Goal: Information Seeking & Learning: Learn about a topic

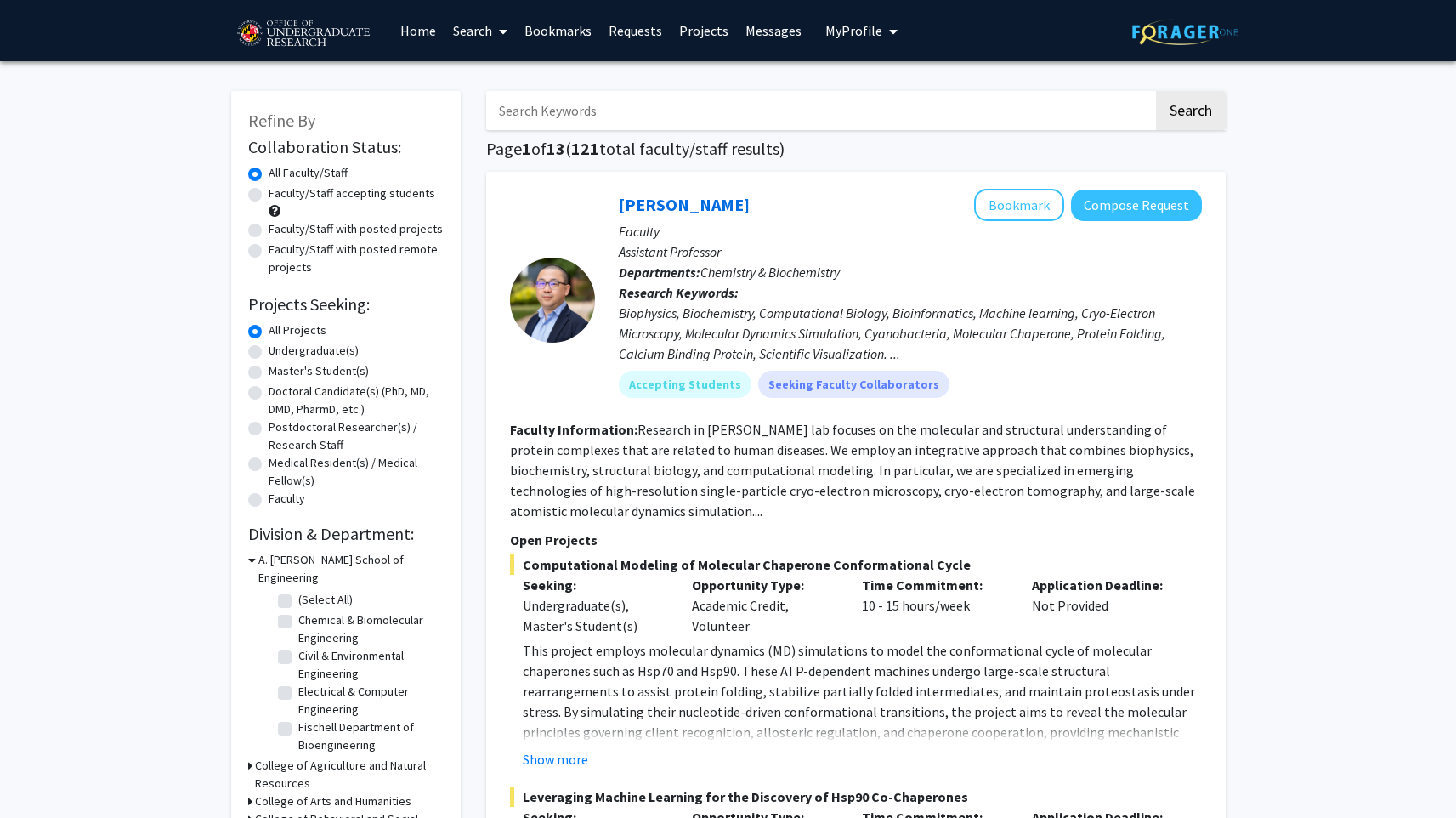
click at [382, 196] on label "Faculty/Staff accepting students" at bounding box center [352, 194] width 167 height 18
click at [279, 195] on input "Faculty/Staff accepting students" at bounding box center [274, 190] width 11 height 11
radio input "true"
click at [309, 353] on label "Undergraduate(s)" at bounding box center [313, 350] width 90 height 18
click at [279, 353] on input "Undergraduate(s)" at bounding box center [274, 347] width 11 height 11
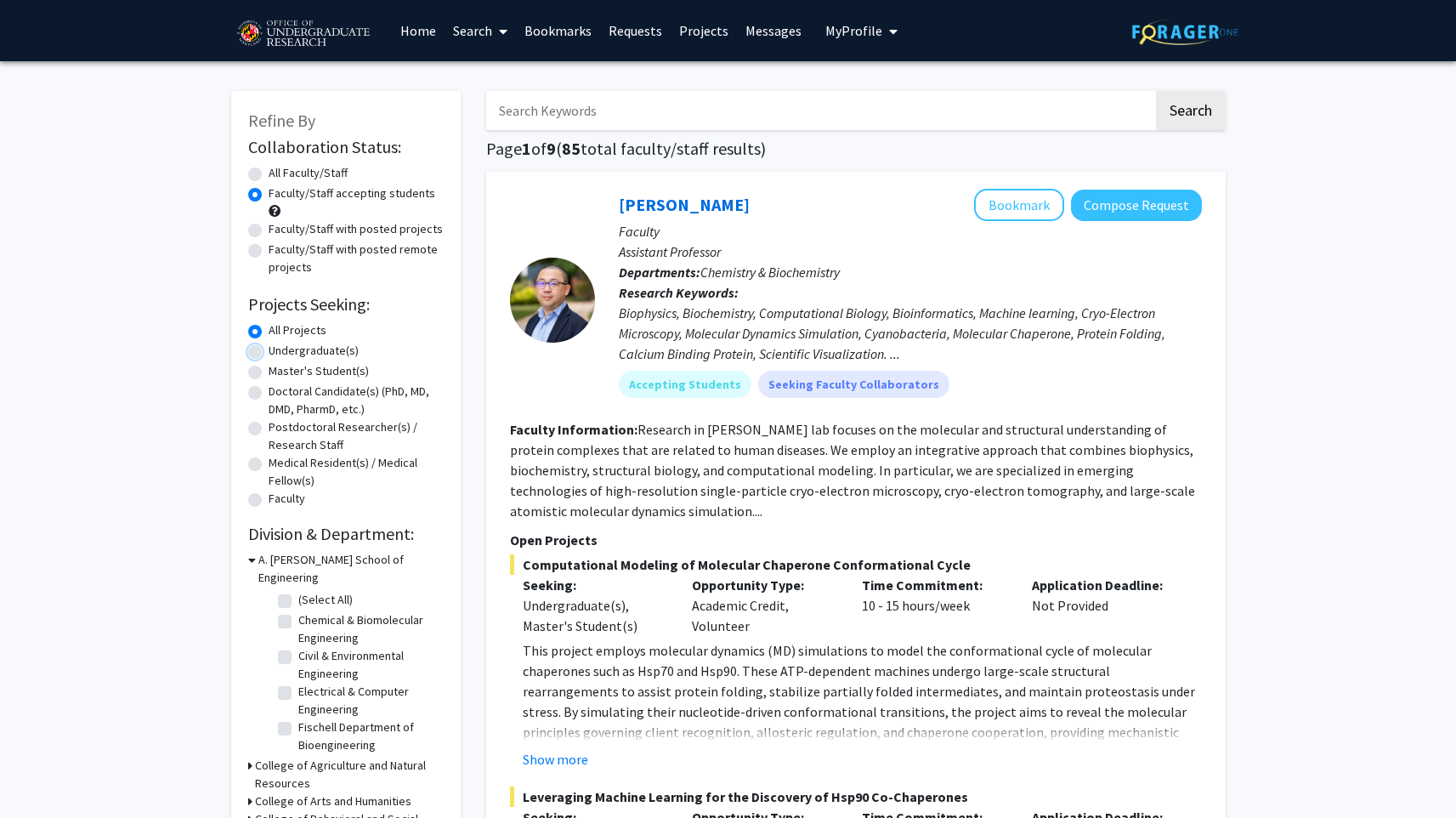
radio input "true"
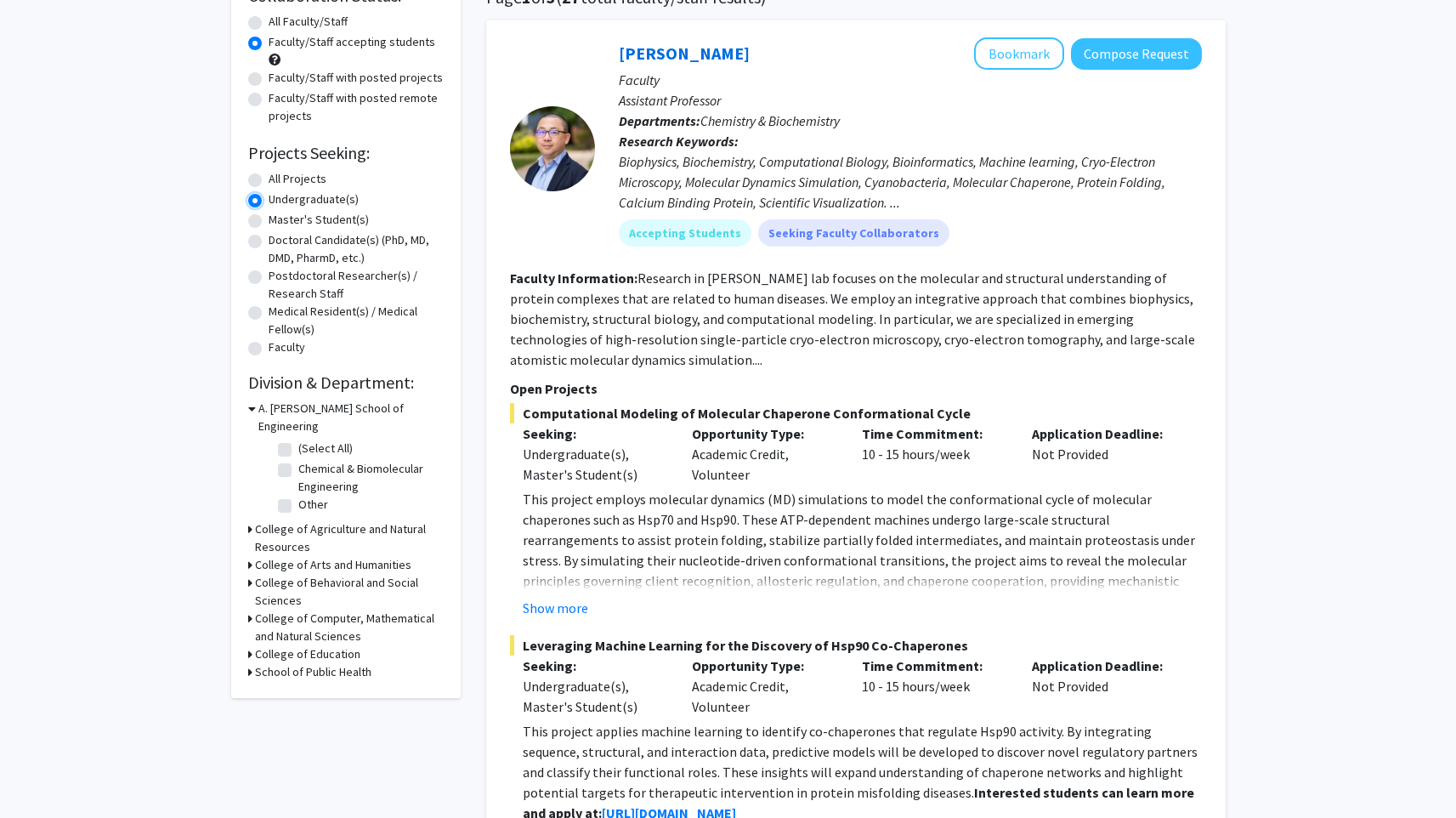
scroll to position [175, 0]
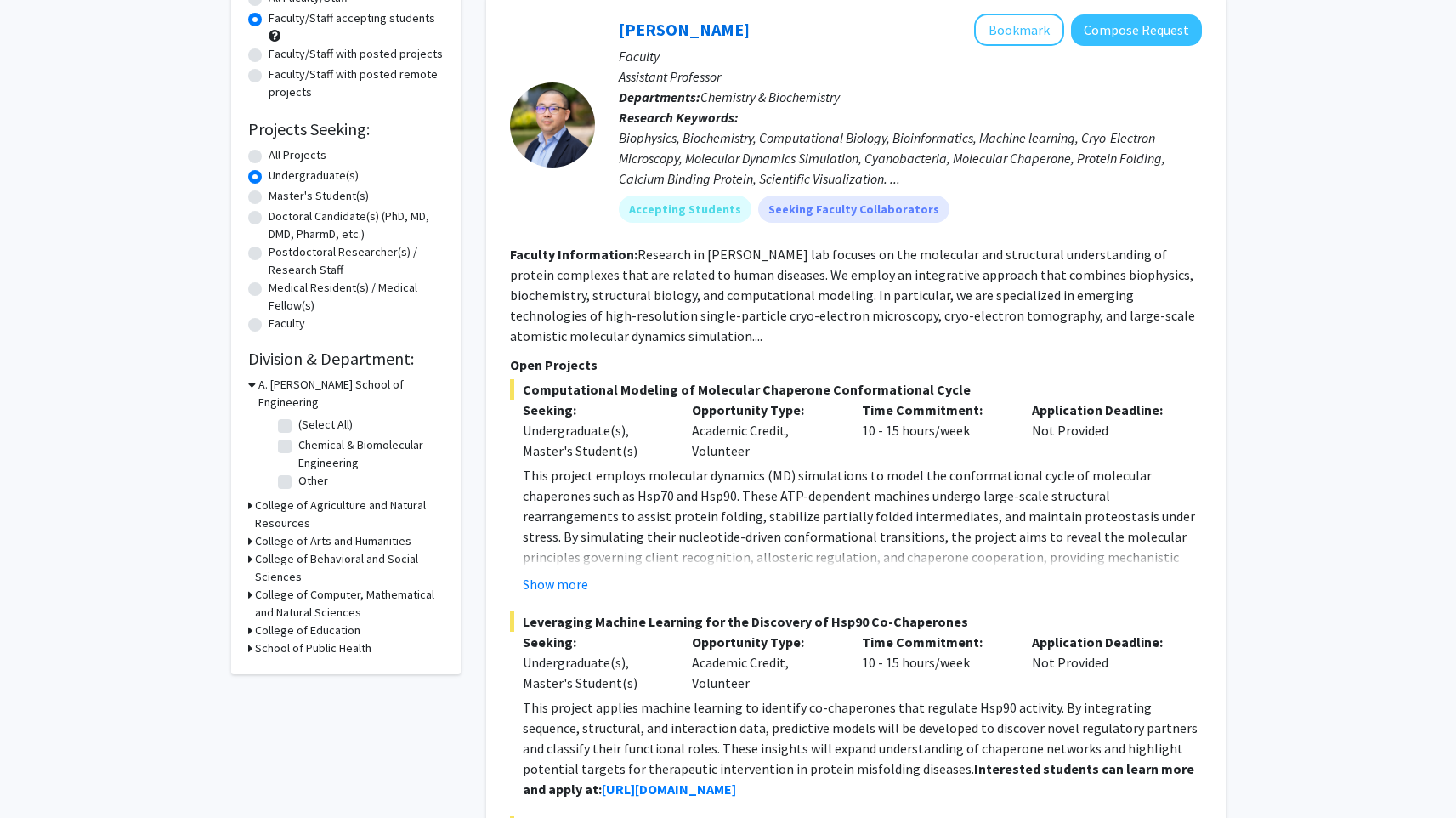
click at [255, 586] on h3 "College of Computer, Mathematical and Natural Sciences" at bounding box center [349, 604] width 189 height 36
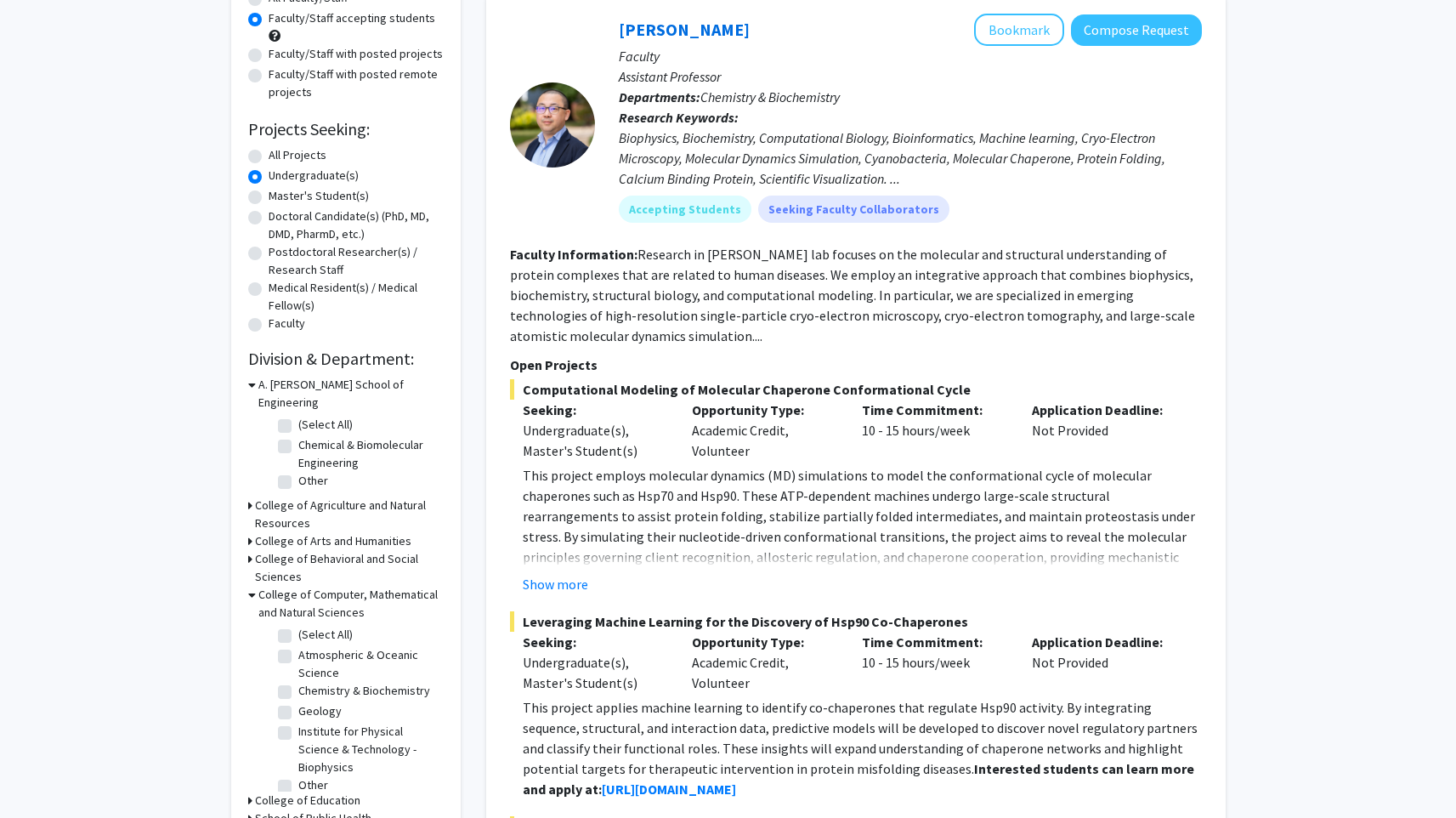
click at [298, 625] on label "(Select All)" at bounding box center [325, 634] width 55 height 18
click at [298, 625] on input "(Select All)" at bounding box center [304, 631] width 11 height 11
checkbox input "true"
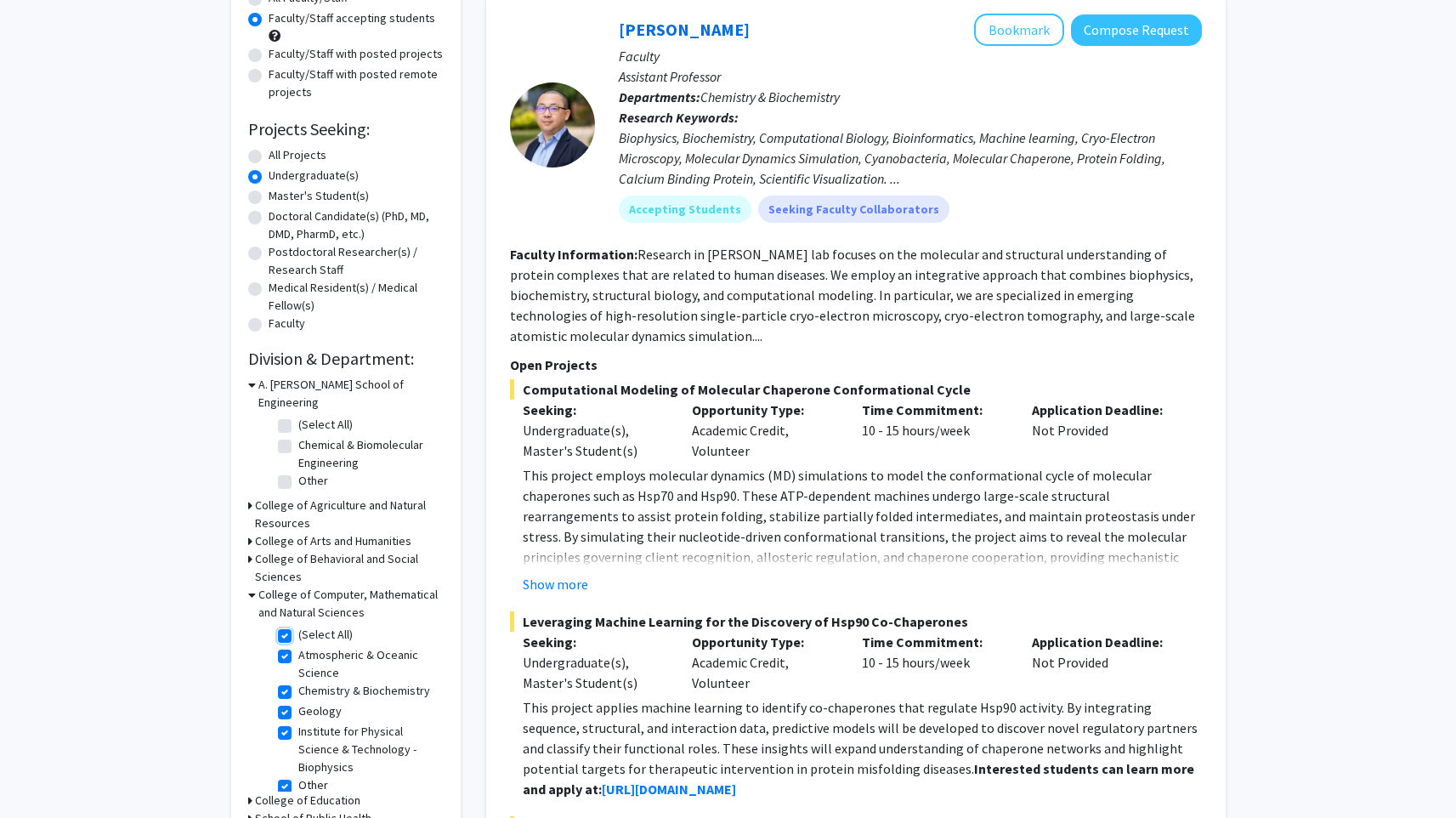
checkbox input "true"
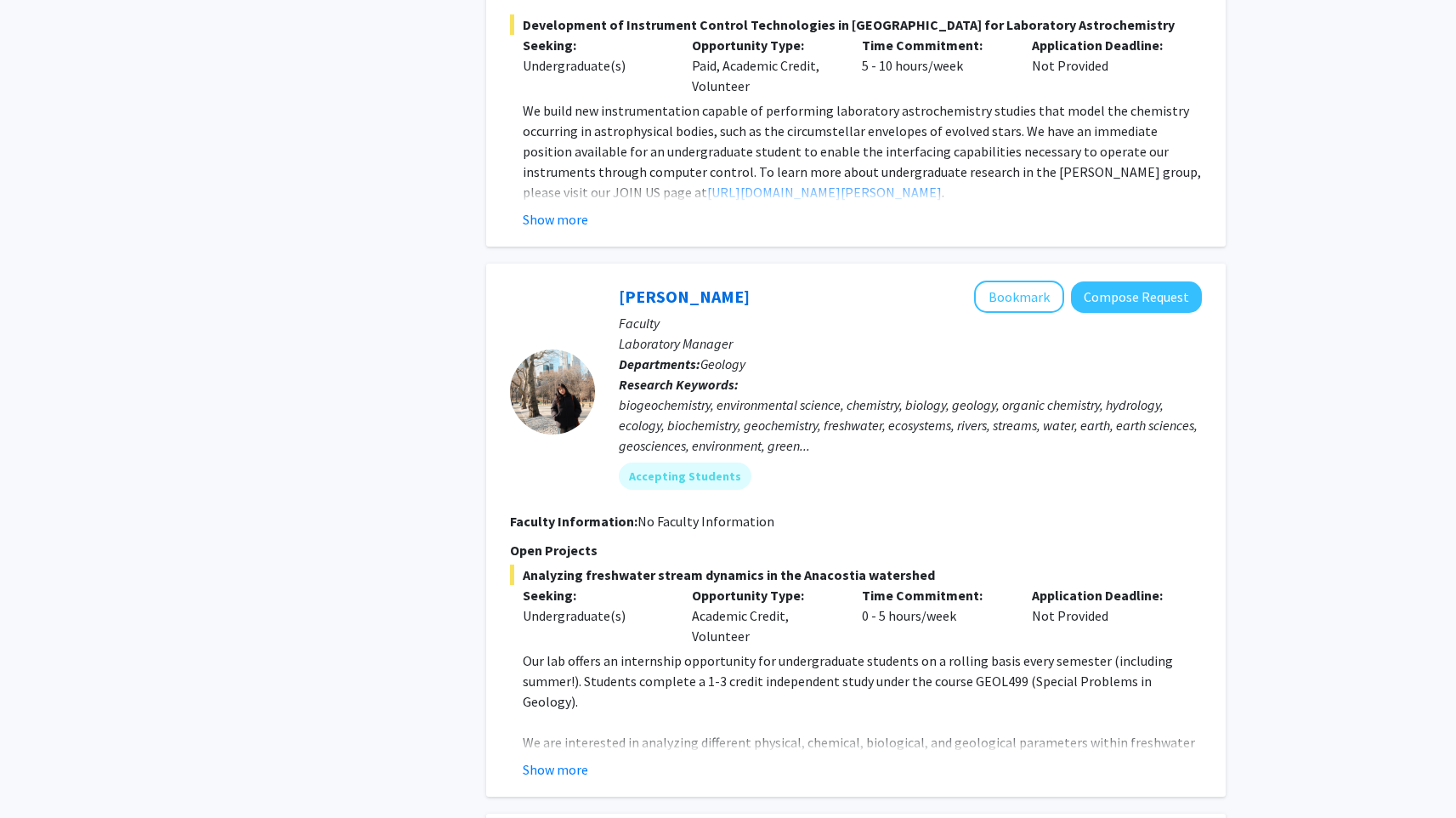
scroll to position [2565, 0]
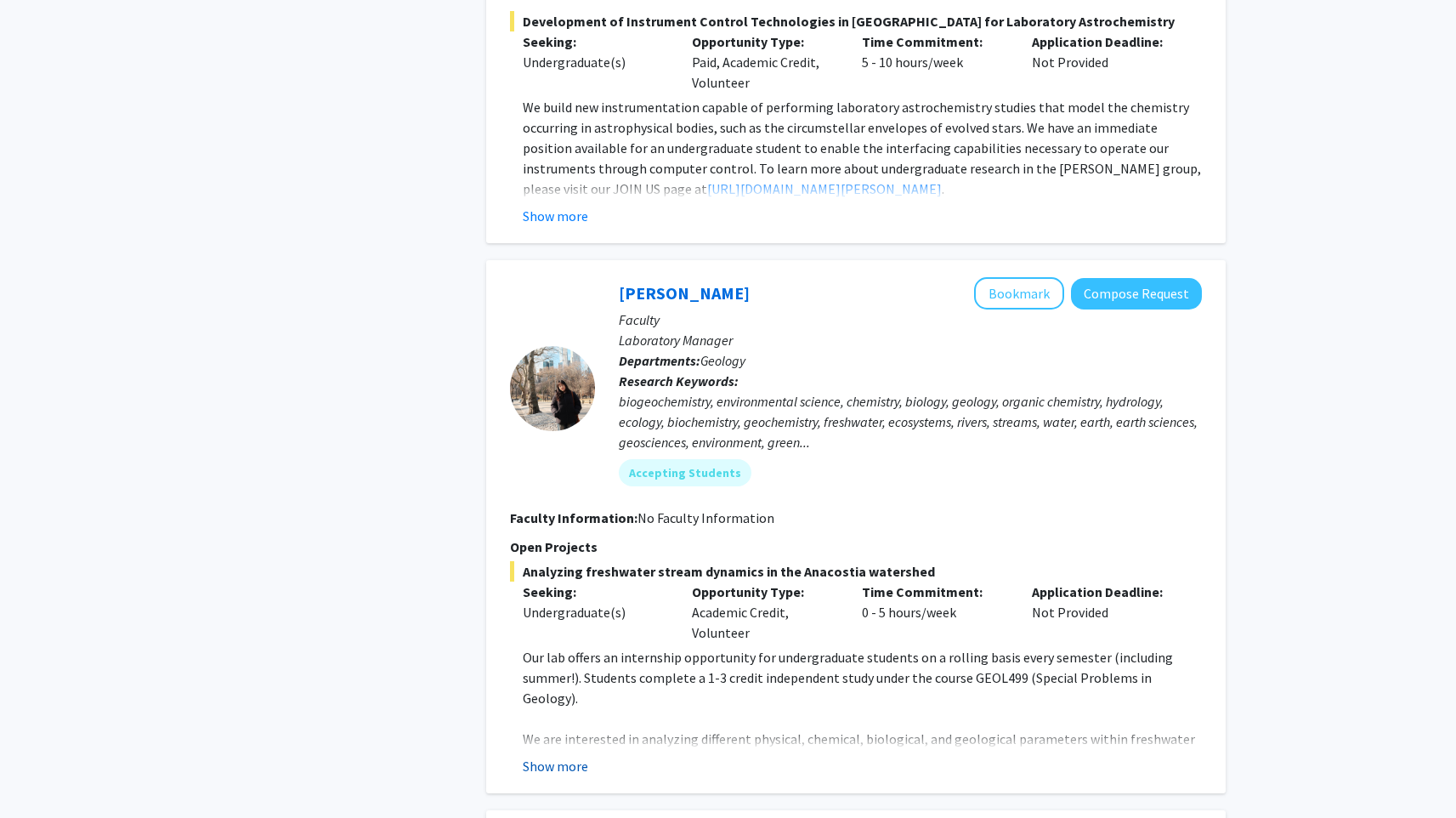
click at [567, 756] on button "Show more" at bounding box center [555, 766] width 65 height 21
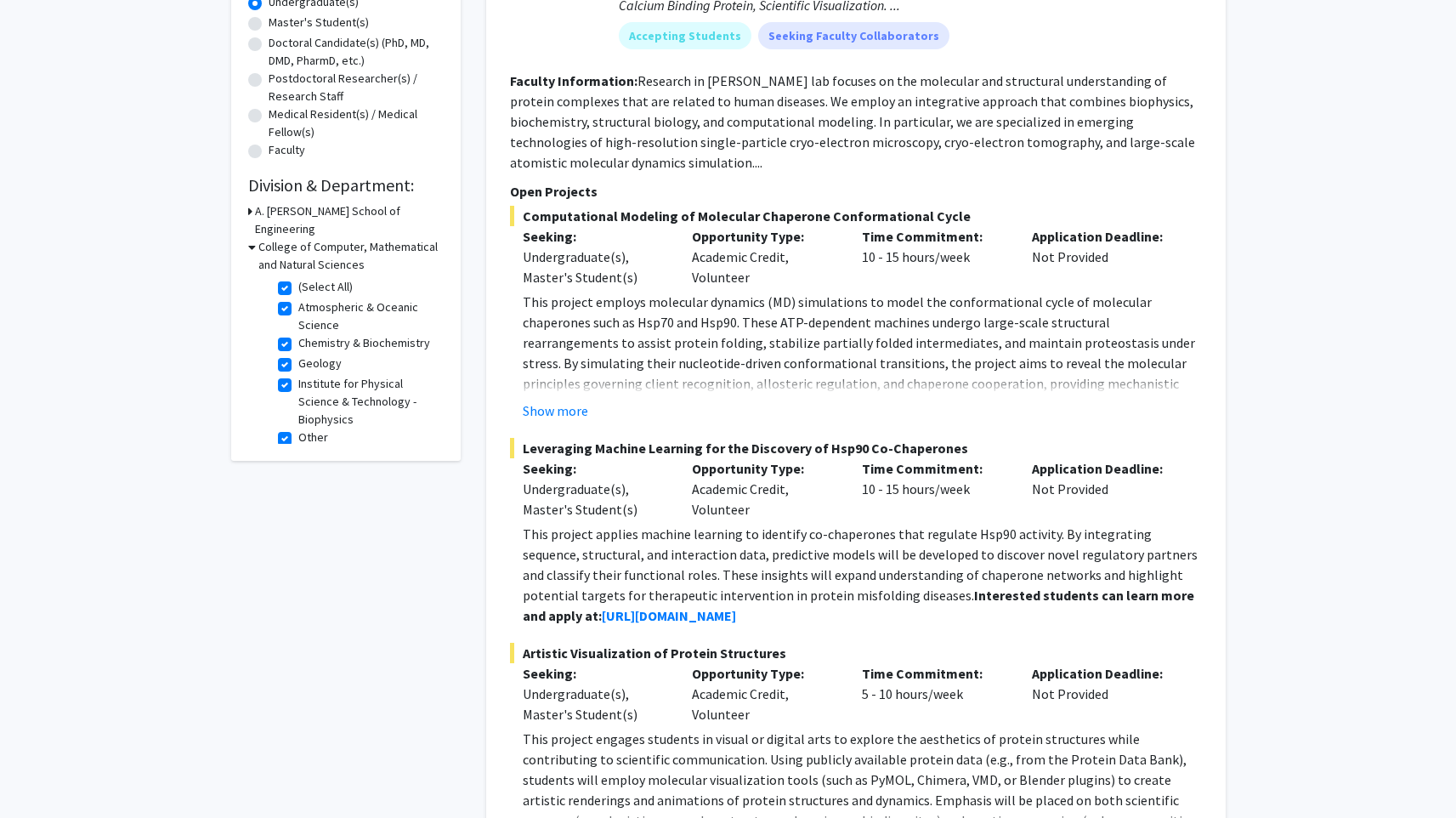
scroll to position [0, 0]
